Goal: Transaction & Acquisition: Purchase product/service

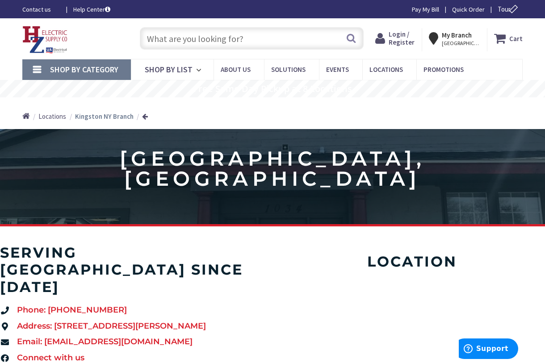
click at [405, 35] on span "Login / Register" at bounding box center [402, 38] width 26 height 17
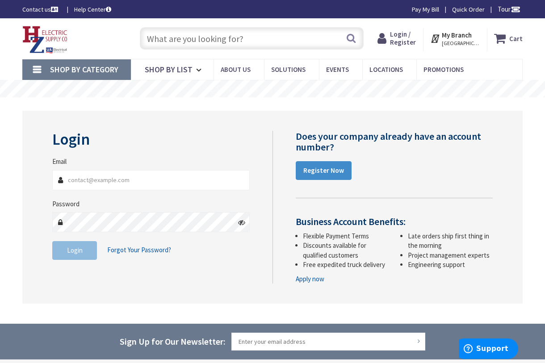
type input "[EMAIL_ADDRESS][DOMAIN_NAME]"
click at [84, 252] on button "Login" at bounding box center [74, 250] width 45 height 19
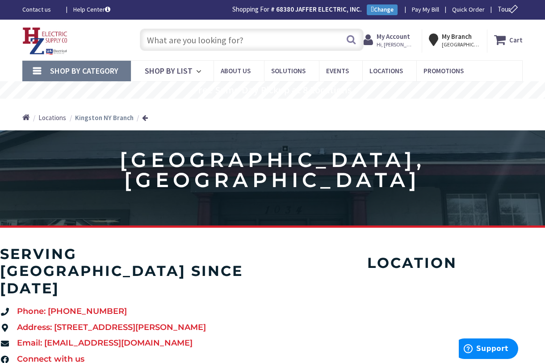
click at [265, 42] on input "text" at bounding box center [252, 40] width 224 height 22
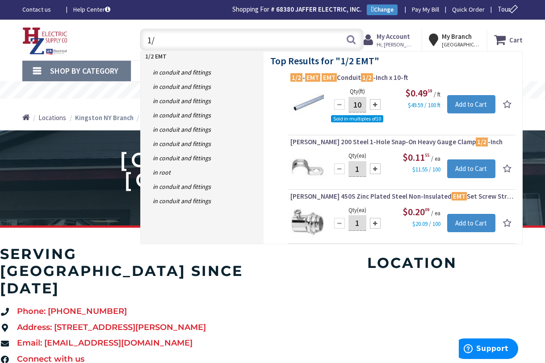
type input "1"
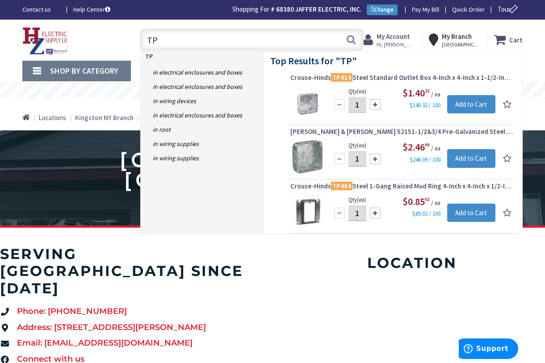
type input "T"
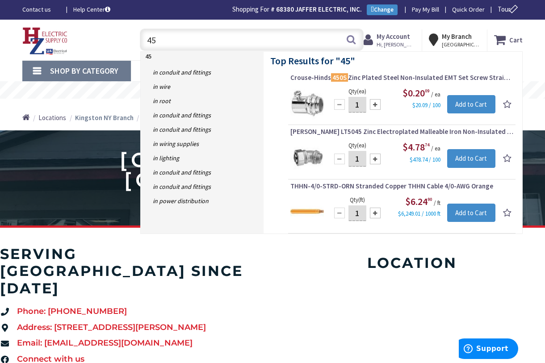
type input "4"
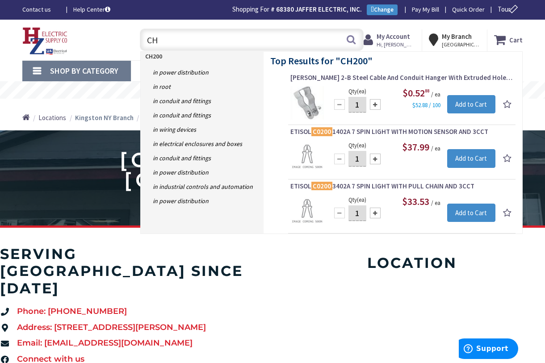
type input "C"
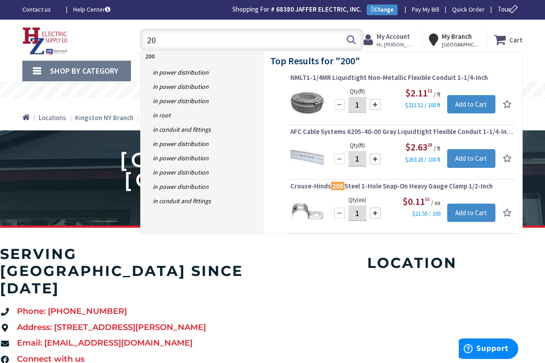
type input "2"
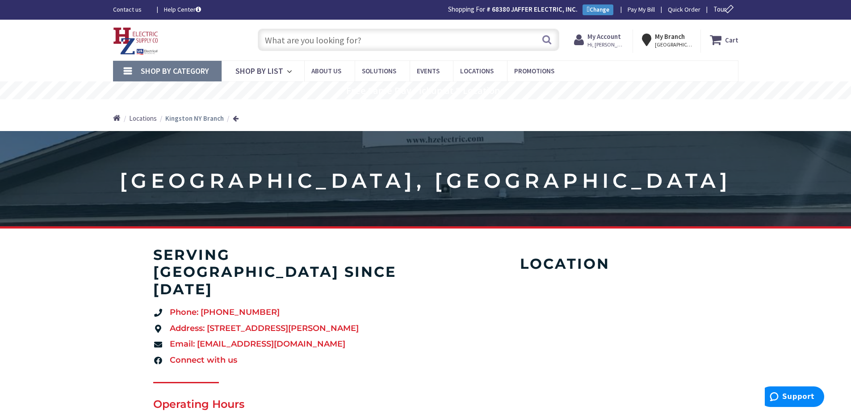
click at [350, 38] on input "text" at bounding box center [409, 40] width 302 height 22
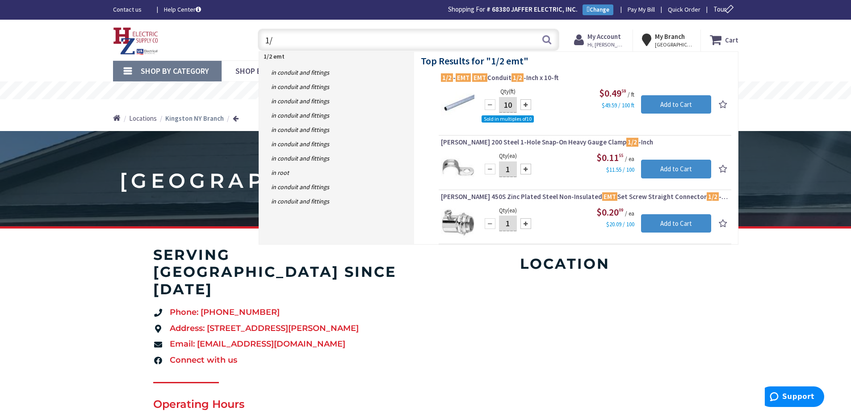
type input "1"
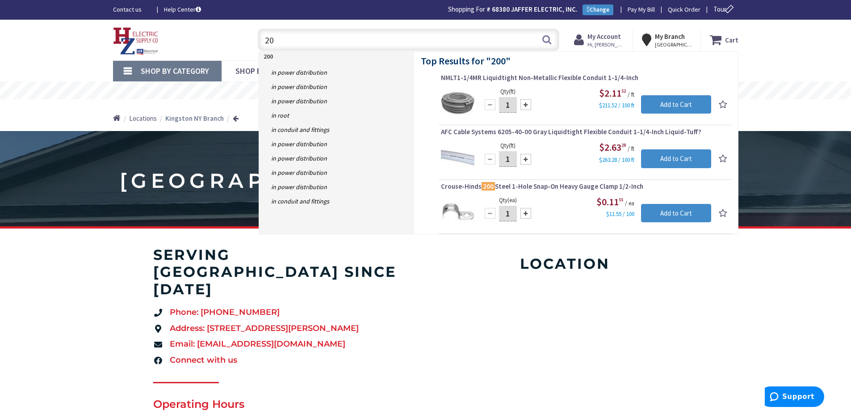
type input "2"
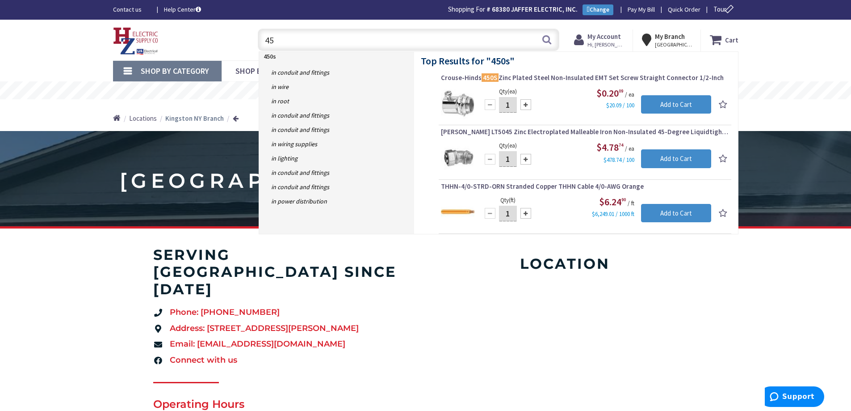
type input "4"
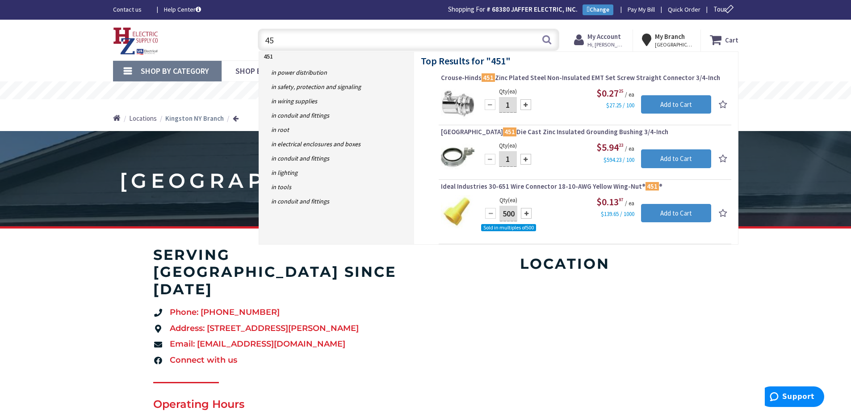
type input "4"
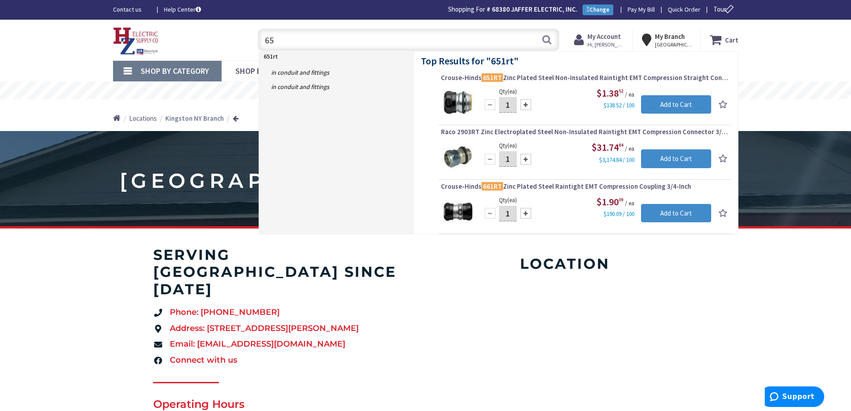
type input "6"
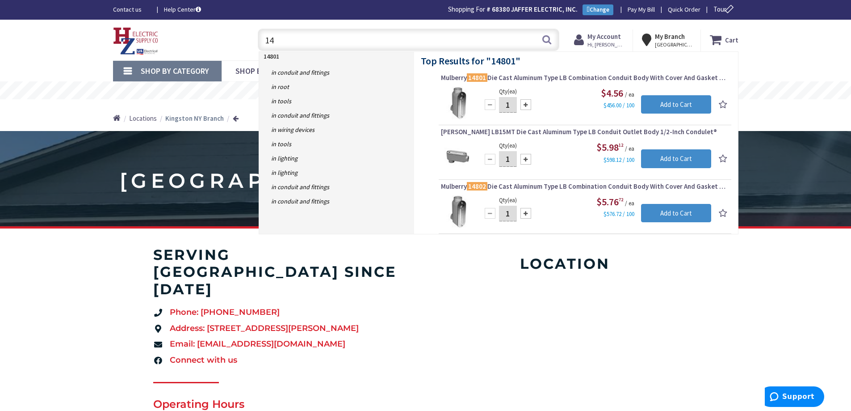
type input "1"
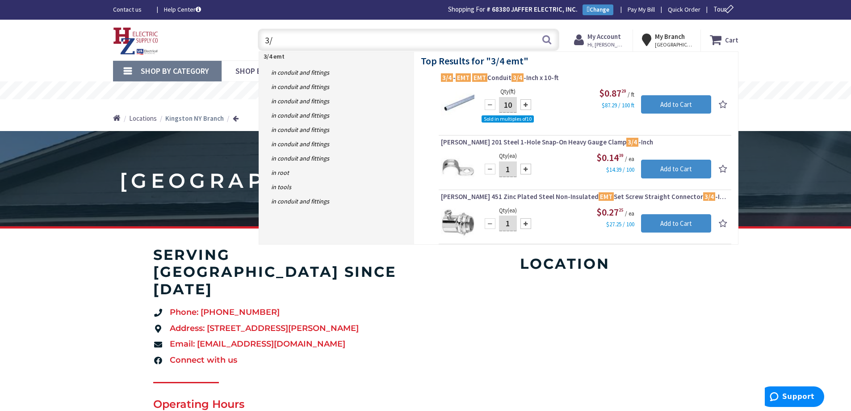
type input "3"
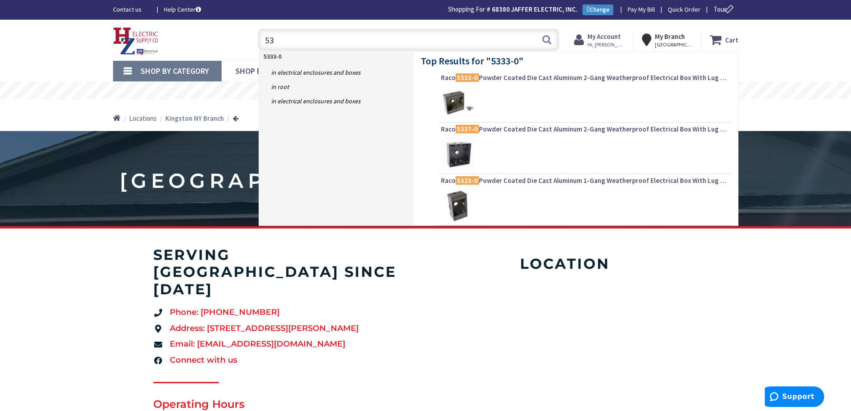
type input "5"
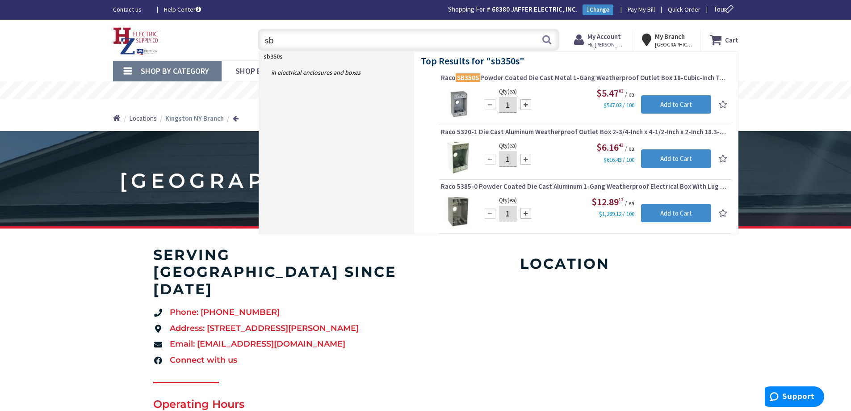
type input "s"
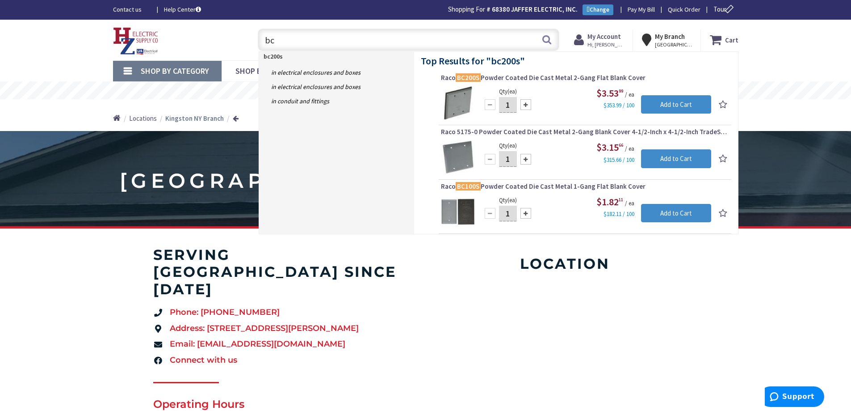
type input "b"
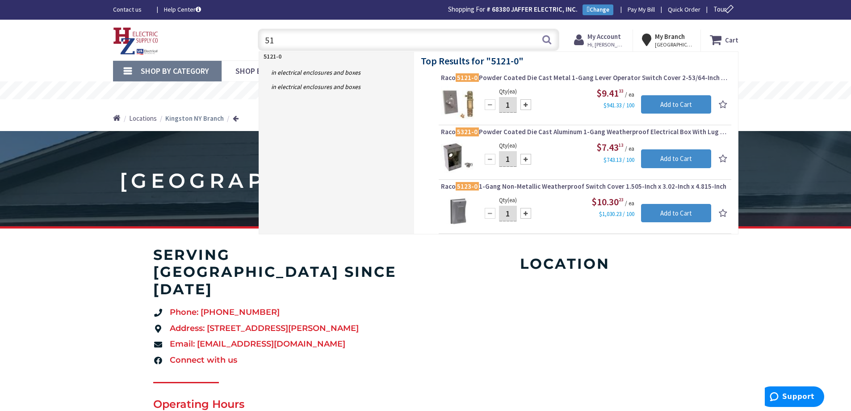
type input "5"
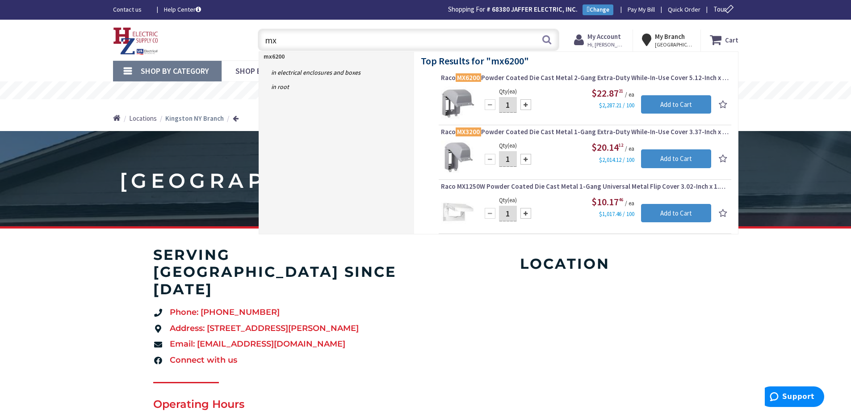
type input "m"
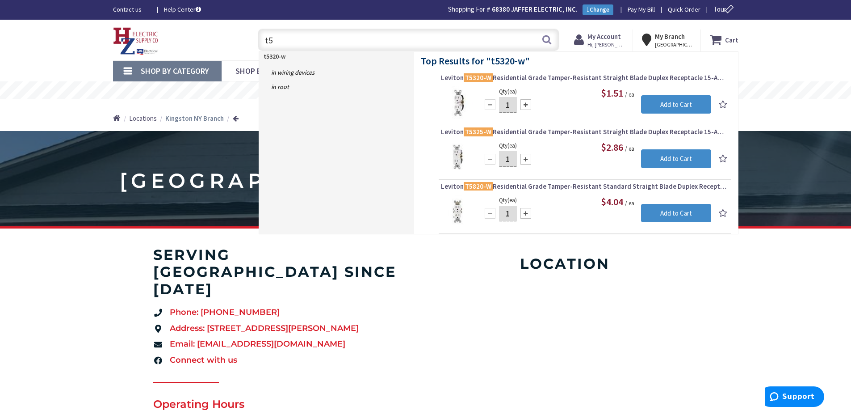
type input "t"
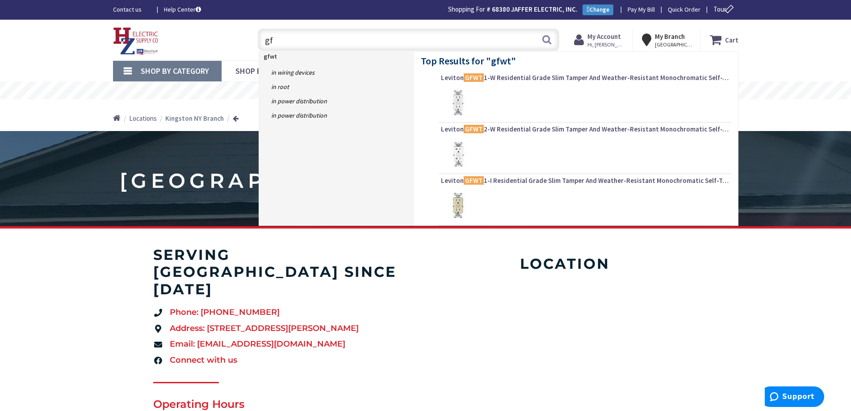
type input "g"
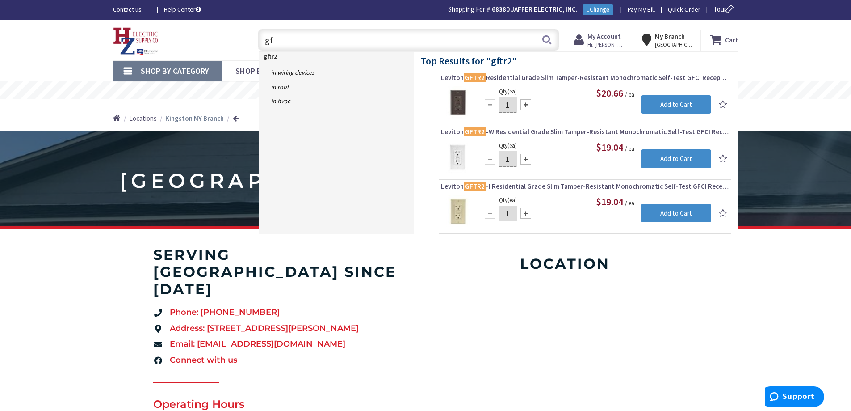
type input "g"
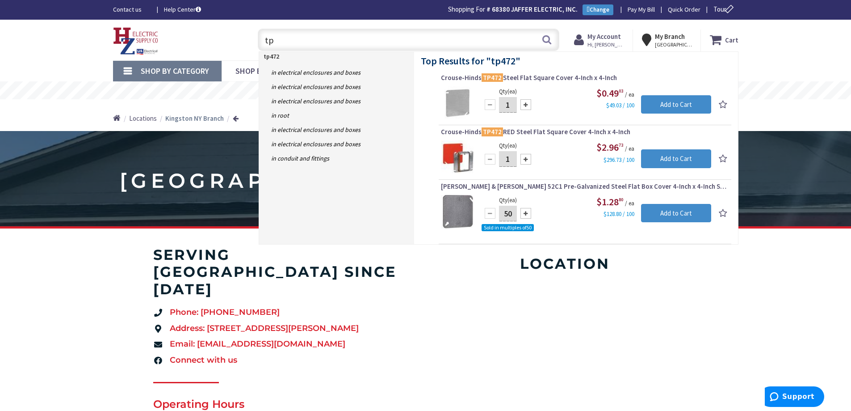
type input "t"
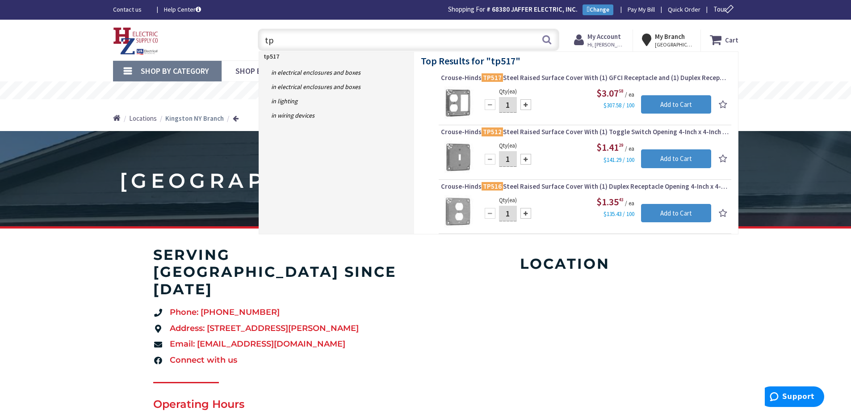
type input "t"
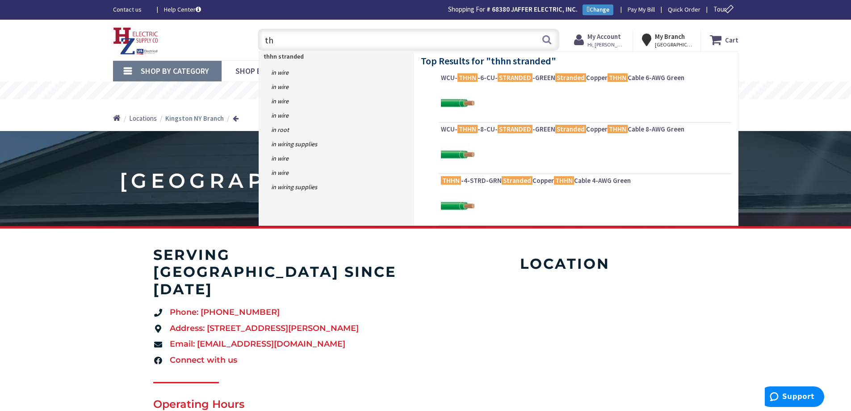
type input "t"
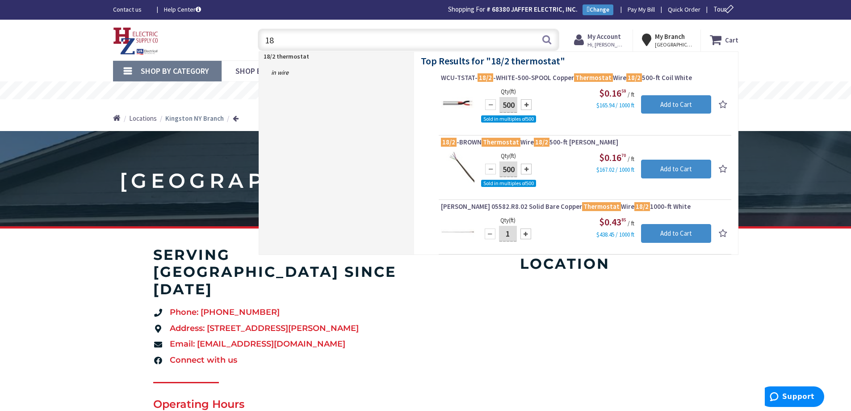
type input "1"
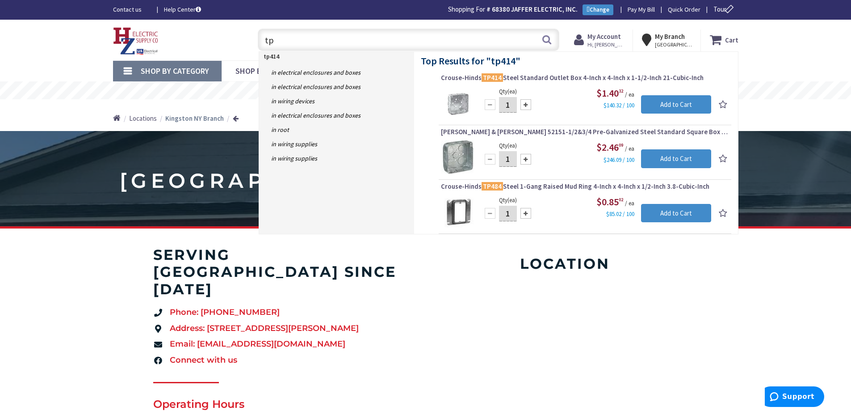
type input "t"
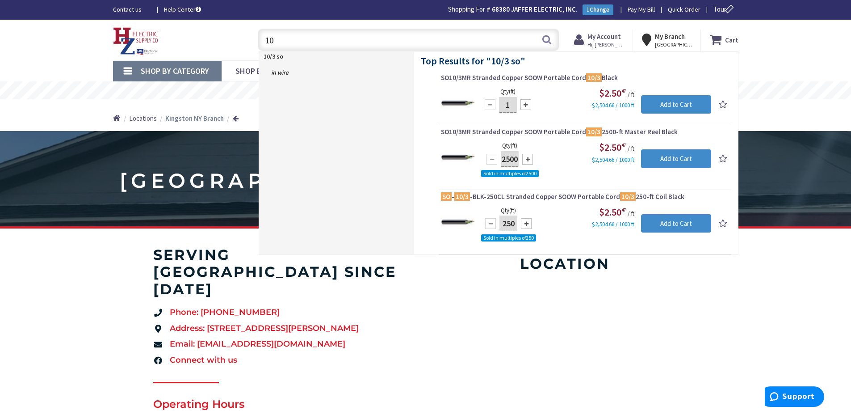
type input "1"
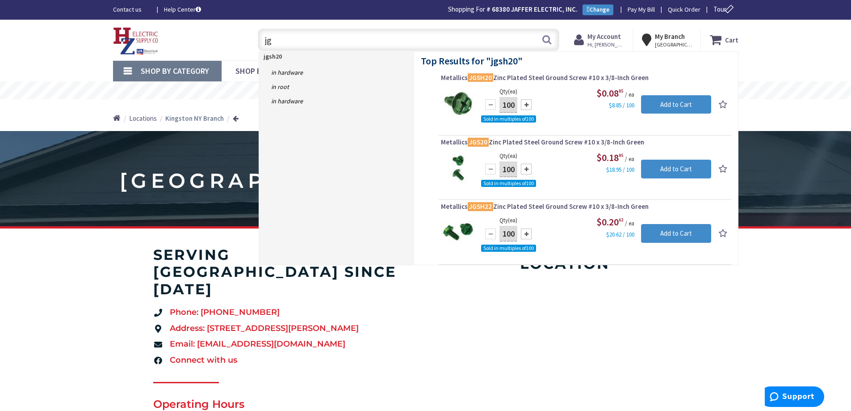
type input "j"
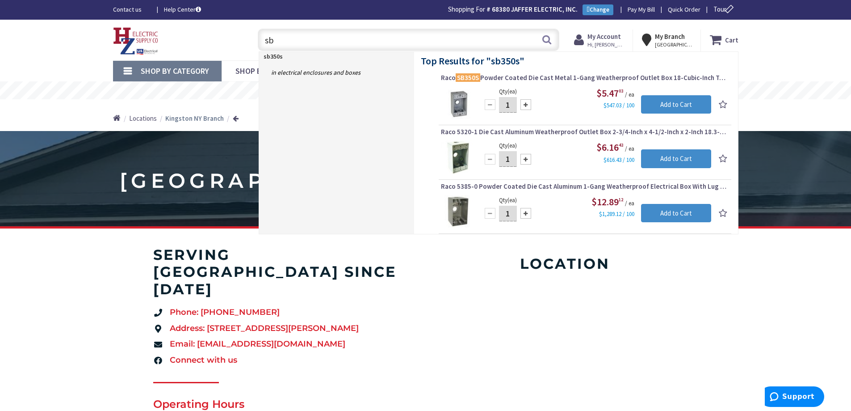
type input "s"
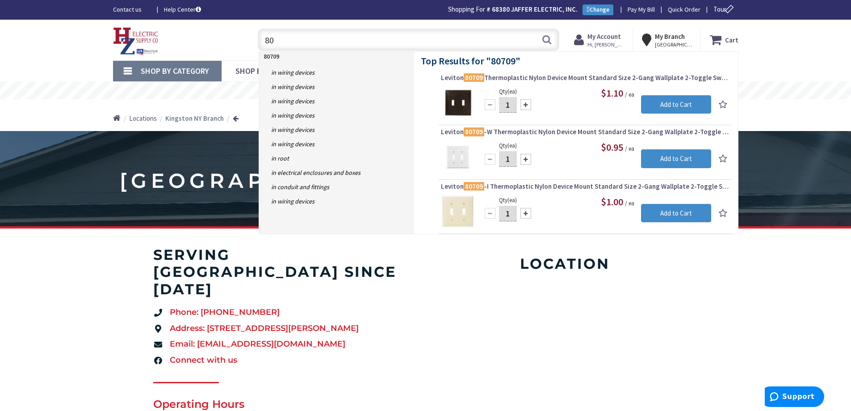
type input "8"
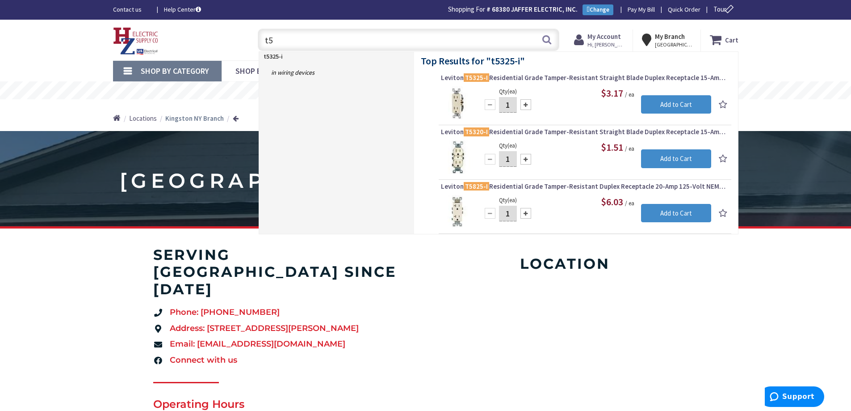
type input "t"
